Goal: Task Accomplishment & Management: Complete application form

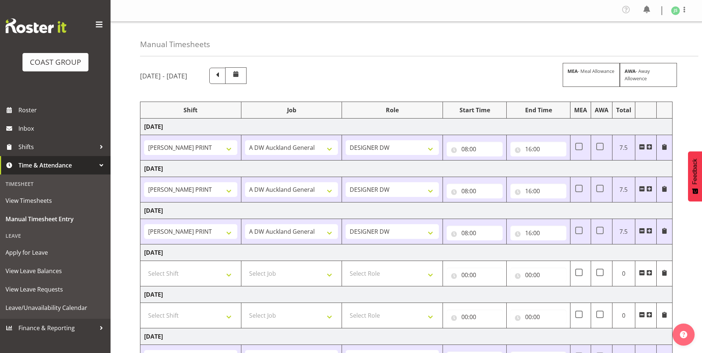
select select "6781"
select select "610"
select select "6781"
select select "610"
select select "6781"
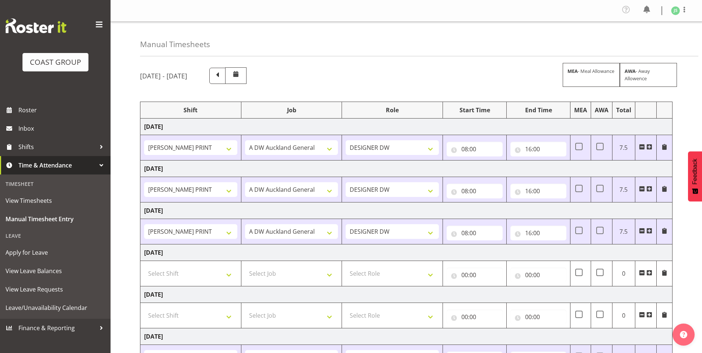
select select "610"
select select "6781"
select select "610"
select select "6781"
select select "610"
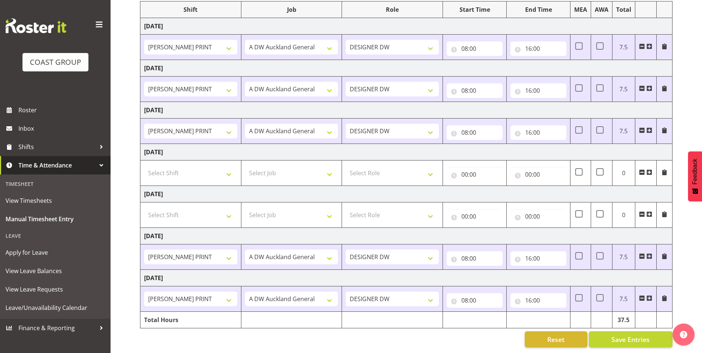
scroll to position [106, 0]
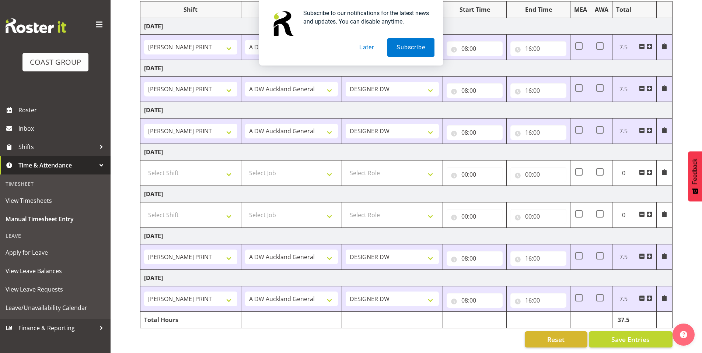
click at [364, 45] on button "Later" at bounding box center [366, 47] width 33 height 18
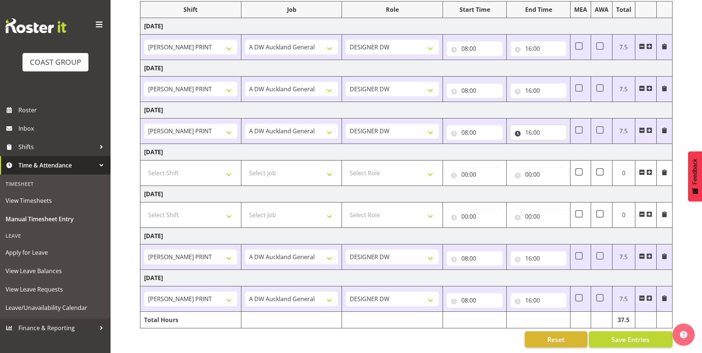
click at [530, 126] on input "16:00" at bounding box center [538, 132] width 56 height 15
click at [561, 144] on select "00 01 02 03 04 05 06 07 08 09 10 11 12 13 14 15 16 17 18 19 20 21 22 23" at bounding box center [560, 151] width 17 height 15
select select "15"
click at [552, 144] on select "00 01 02 03 04 05 06 07 08 09 10 11 12 13 14 15 16 17 18 19 20 21 22 23" at bounding box center [560, 151] width 17 height 15
type input "15:00"
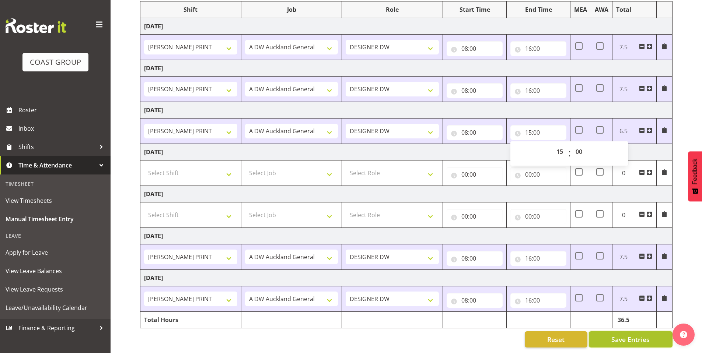
click at [618, 335] on span "Save Entries" at bounding box center [630, 340] width 38 height 10
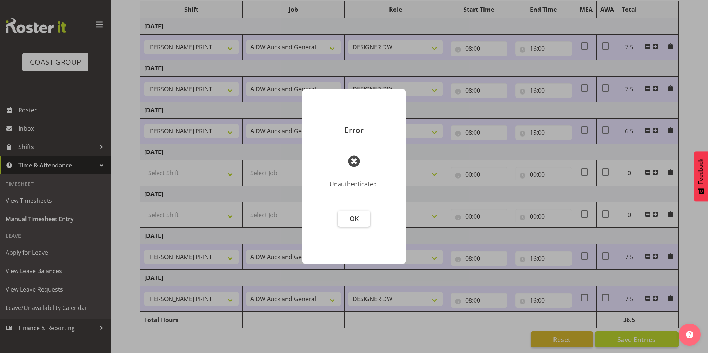
drag, startPoint x: 356, startPoint y: 223, endPoint x: 362, endPoint y: 223, distance: 5.9
click at [357, 223] on span "OK" at bounding box center [353, 218] width 9 height 9
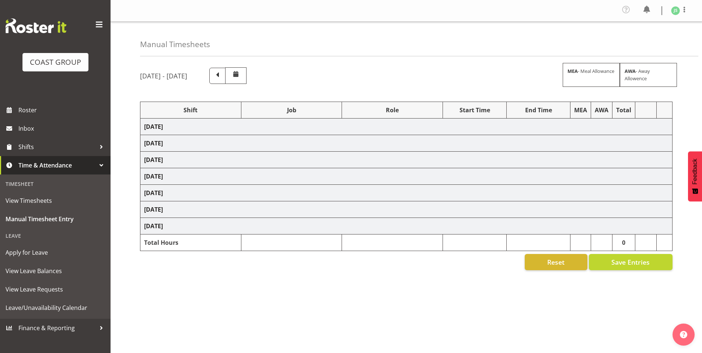
select select "6781"
select select "610"
select select "6781"
select select "610"
select select "6781"
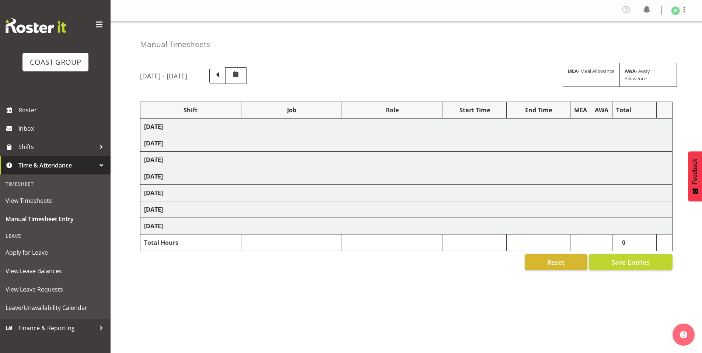
select select "610"
select select "6781"
select select "610"
select select "6781"
select select "610"
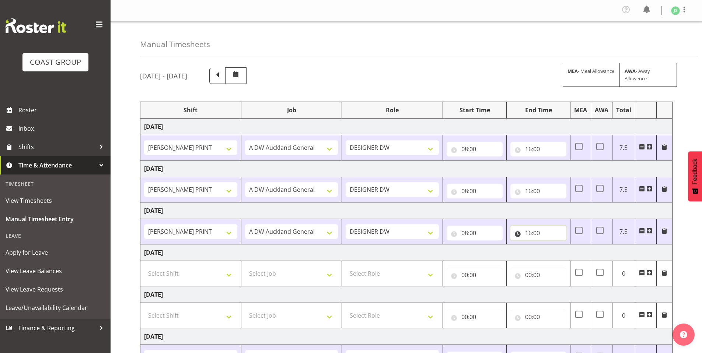
click at [535, 233] on input "16:00" at bounding box center [538, 233] width 56 height 15
click at [558, 249] on select "00 01 02 03 04 05 06 07 08 09 10 11 12 13 14 15 16 17 18 19 20 21 22 23" at bounding box center [560, 252] width 17 height 15
select select "15"
click at [552, 245] on select "00 01 02 03 04 05 06 07 08 09 10 11 12 13 14 15 16 17 18 19 20 21 22 23" at bounding box center [560, 252] width 17 height 15
type input "15:00"
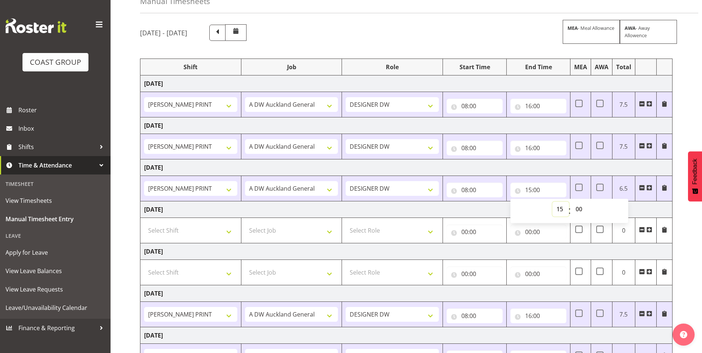
scroll to position [106, 0]
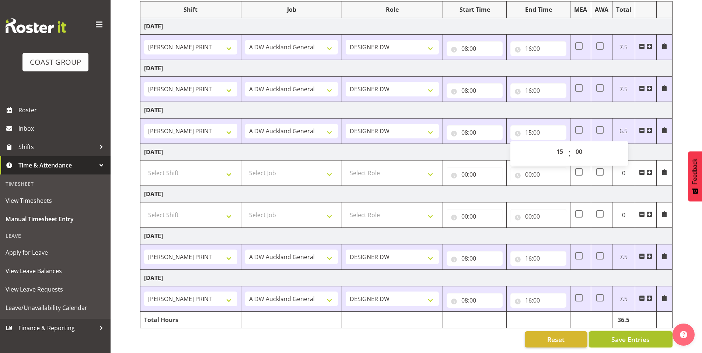
click at [629, 335] on span "Save Entries" at bounding box center [630, 340] width 38 height 10
